Goal: Navigation & Orientation: Find specific page/section

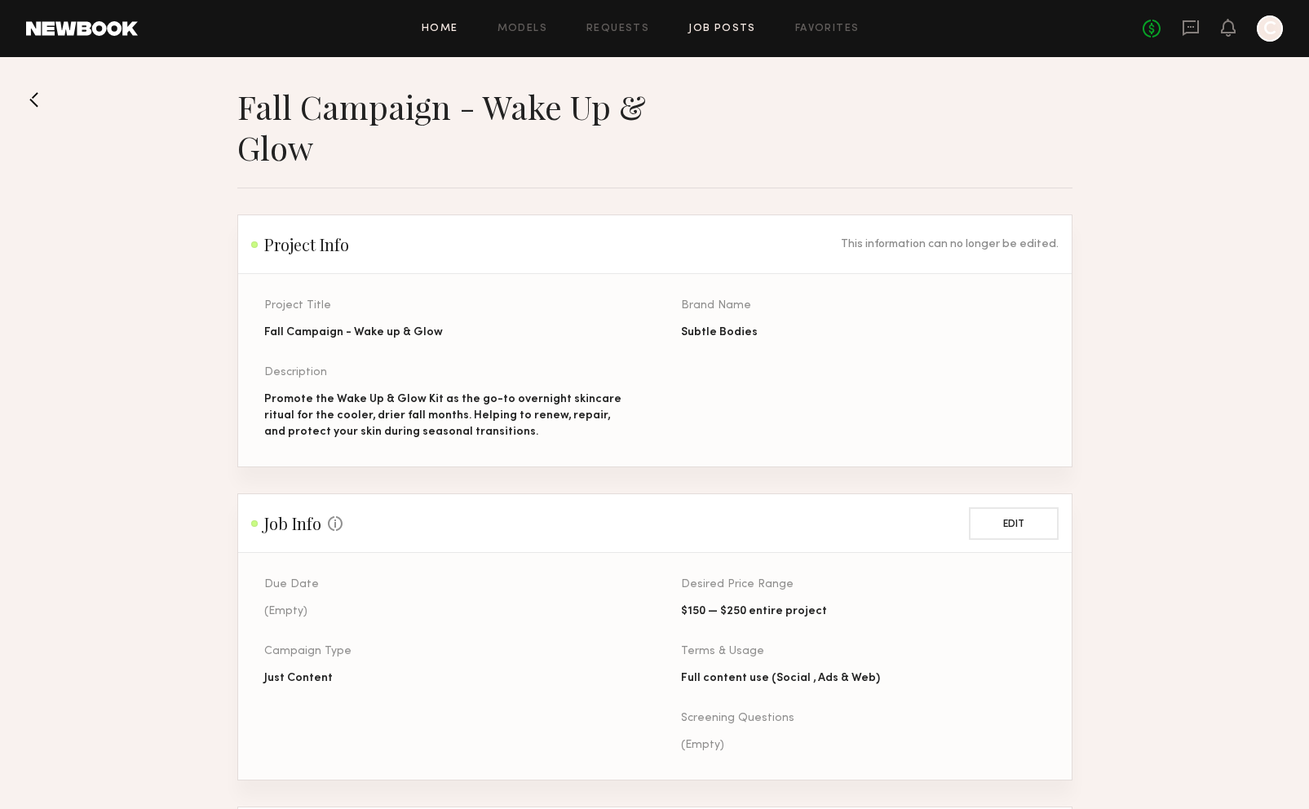
click at [454, 24] on link "Home" at bounding box center [440, 29] width 37 height 11
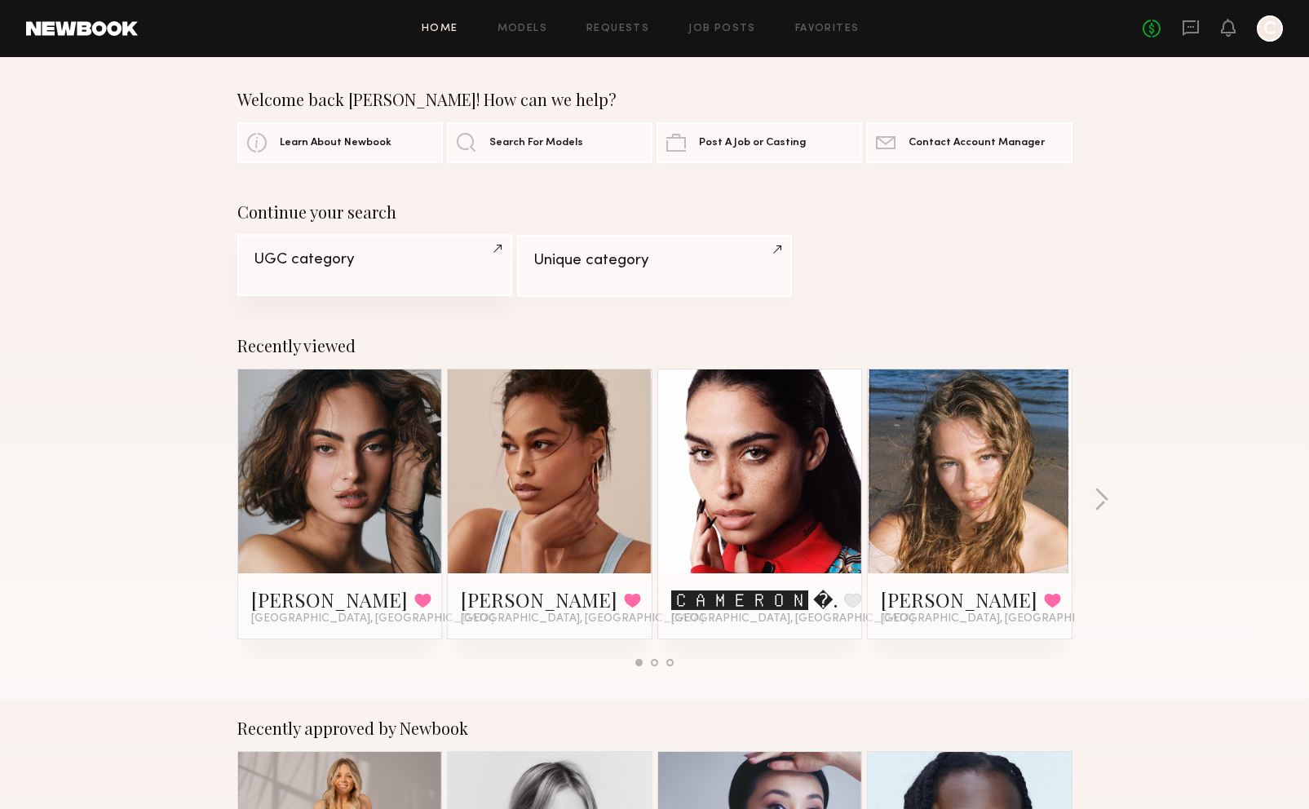
click at [386, 277] on link "UGC category" at bounding box center [374, 265] width 275 height 62
drag, startPoint x: 716, startPoint y: 12, endPoint x: 719, endPoint y: 20, distance: 8.5
click at [716, 12] on header "Home Models Requests Job Posts Favorites Sign Out No fees up to $5,000 C" at bounding box center [654, 28] width 1309 height 57
click at [722, 29] on link "Job Posts" at bounding box center [723, 29] width 68 height 11
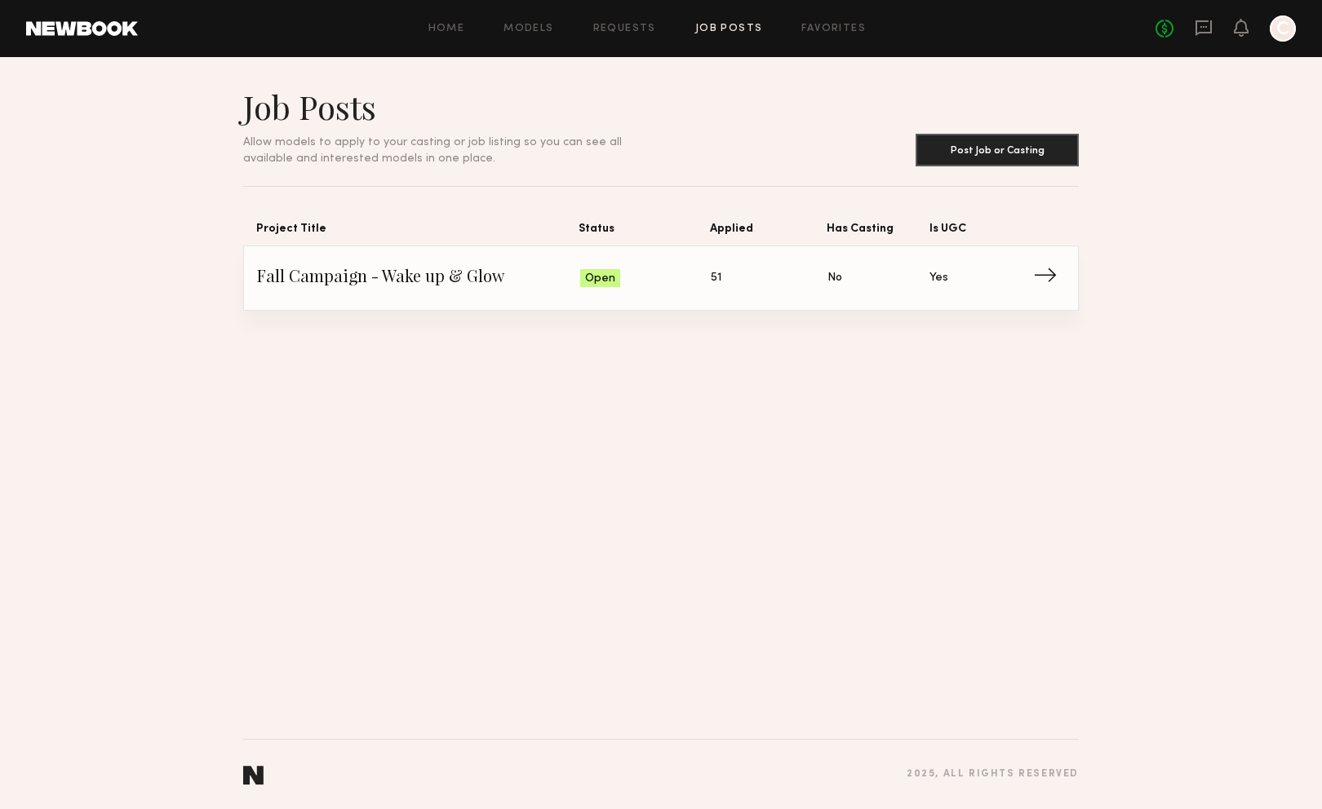
click at [436, 269] on span "Fall Campaign - Wake up & Glow" at bounding box center [418, 278] width 323 height 24
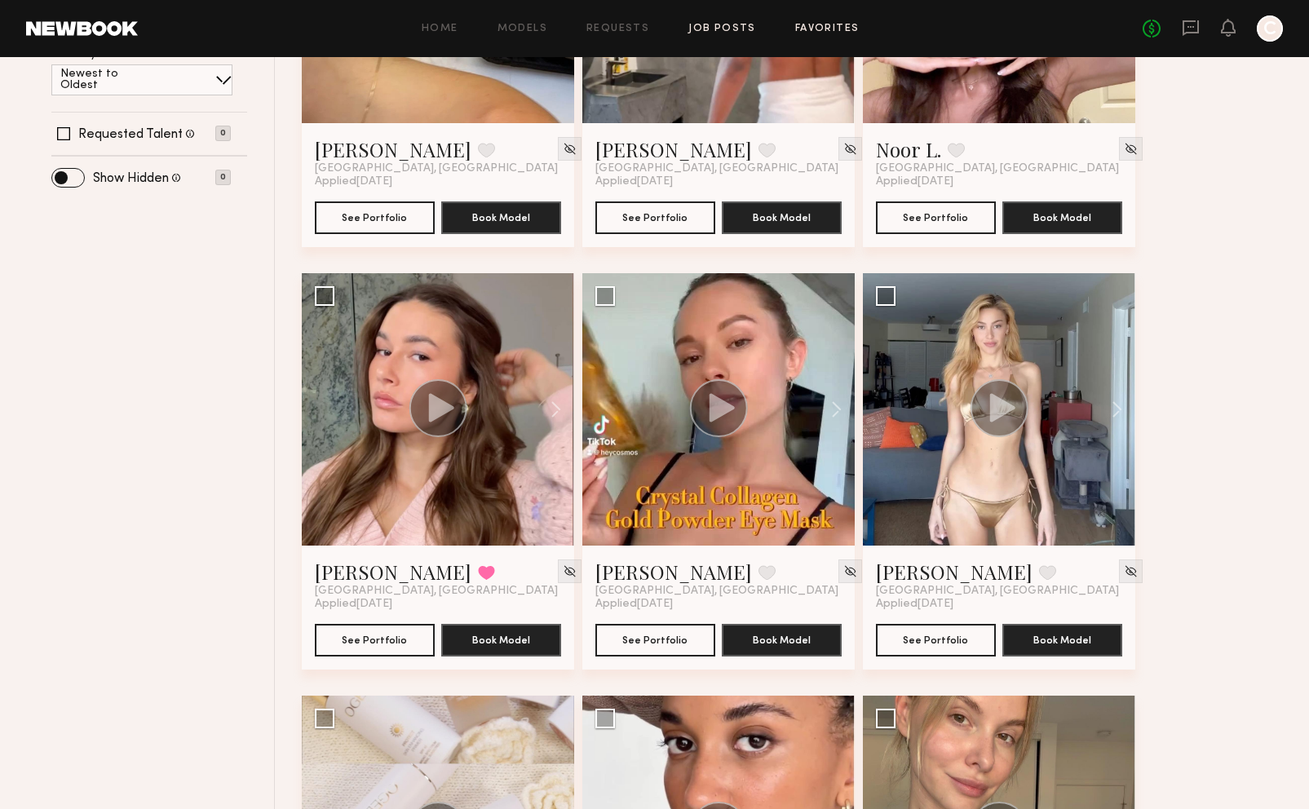
scroll to position [490, 0]
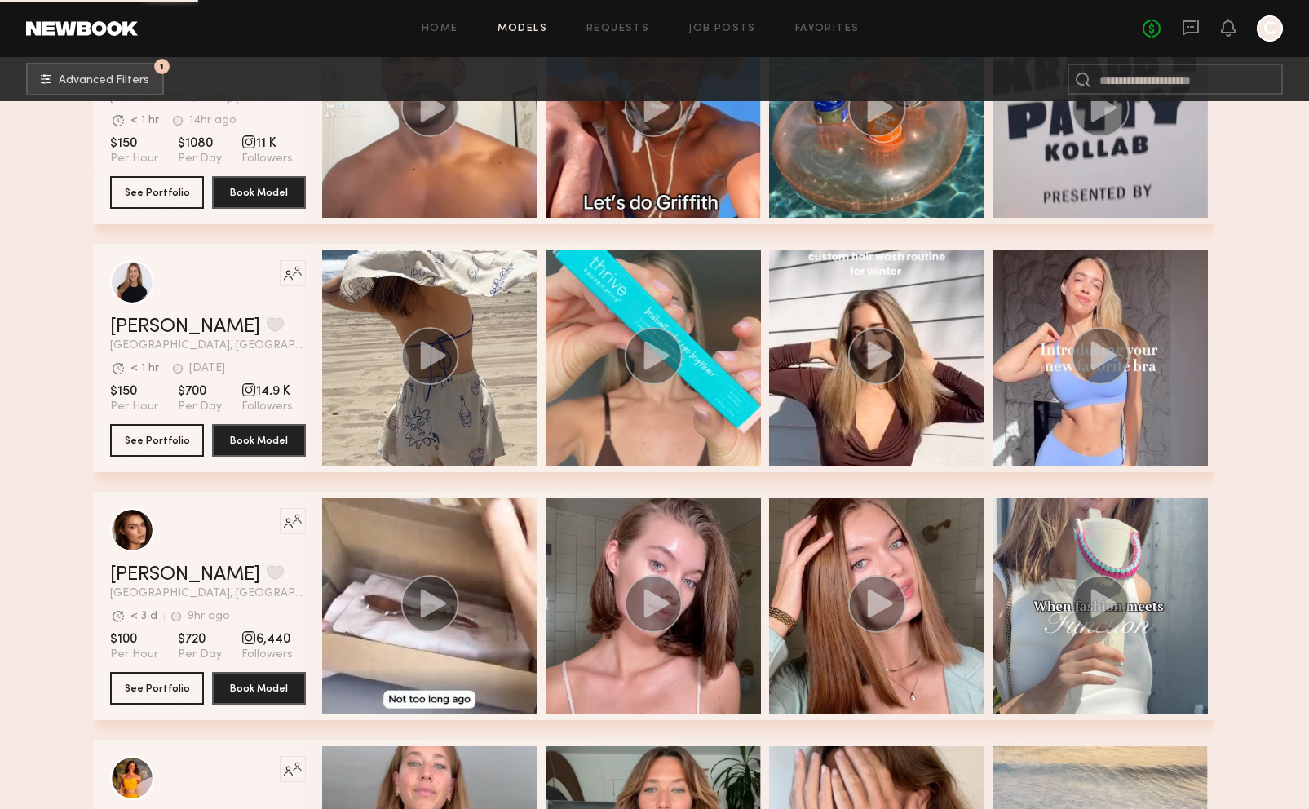
scroll to position [2596, 0]
